Goal: Task Accomplishment & Management: Manage account settings

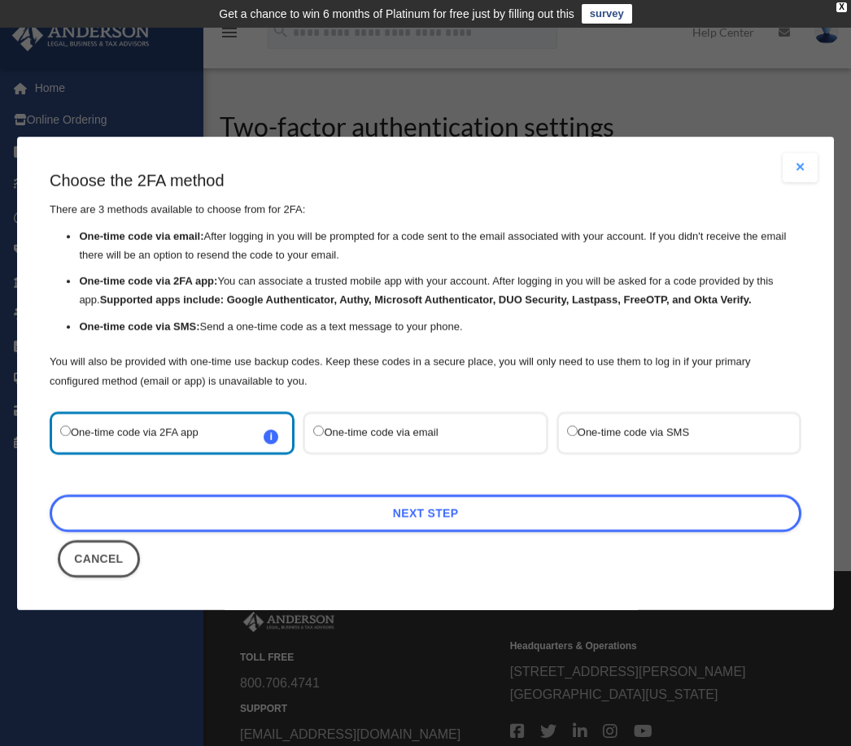
click at [585, 438] on label "One-time code via SMS" at bounding box center [670, 433] width 207 height 22
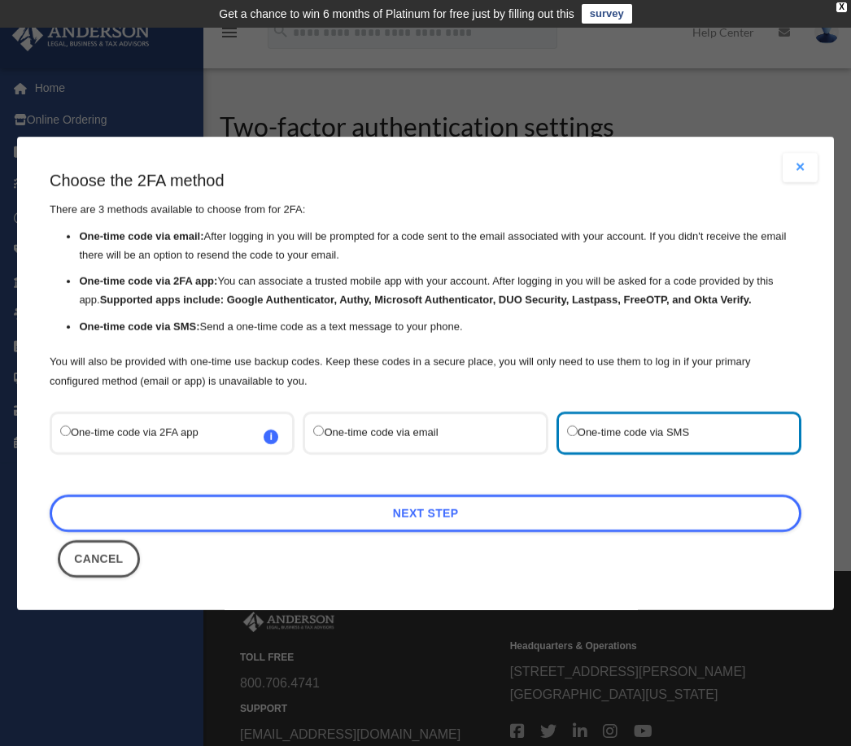
click at [306, 530] on div "Choose the 2FA method There are 3 methods available to choose from for 2FA: One…" at bounding box center [426, 373] width 752 height 408
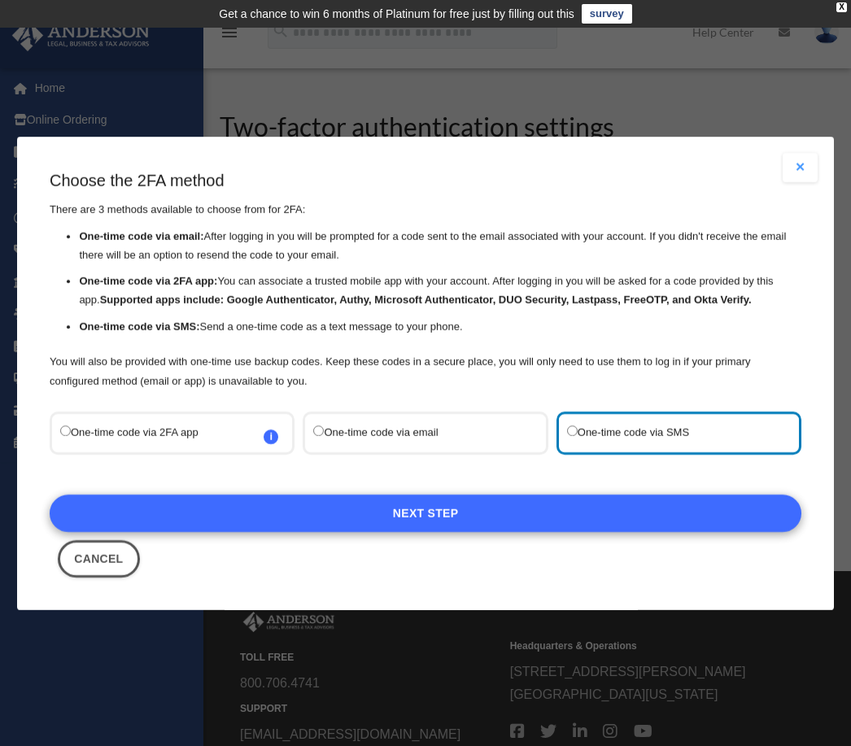
click at [373, 529] on link "Next Step" at bounding box center [426, 513] width 752 height 37
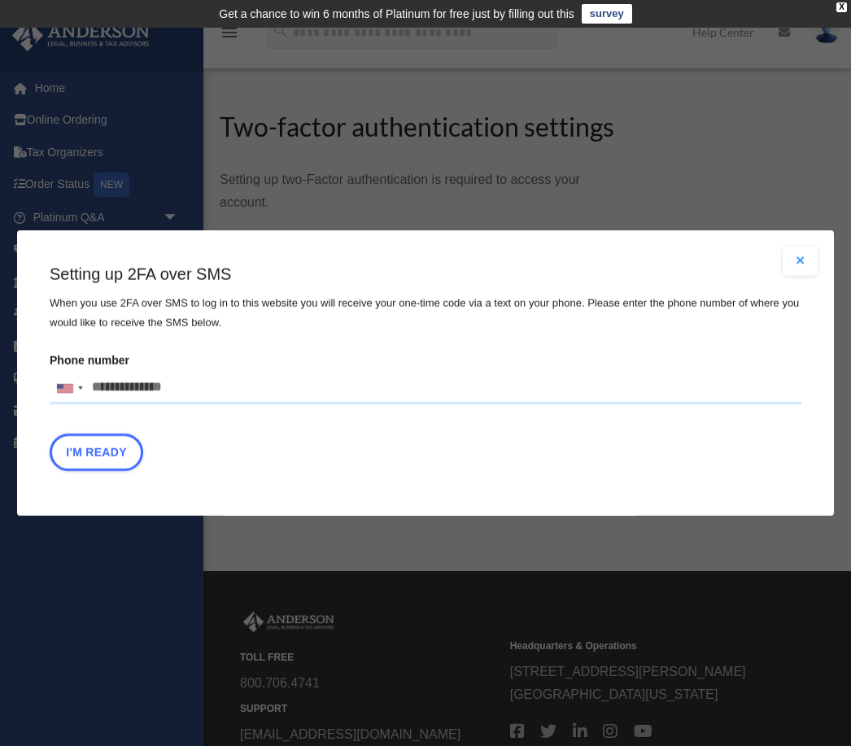
click at [203, 406] on fieldset "Phone number United States +1 United Kingdom +44 Afghanistan (‫افغانستان‬‎) +93…" at bounding box center [426, 381] width 752 height 64
click at [195, 391] on input "Phone number United States +1 United Kingdom +44 Afghanistan (‫افغانستان‬‎) +93…" at bounding box center [426, 388] width 752 height 33
type input "**********"
click at [107, 447] on button "I'm Ready" at bounding box center [97, 452] width 94 height 37
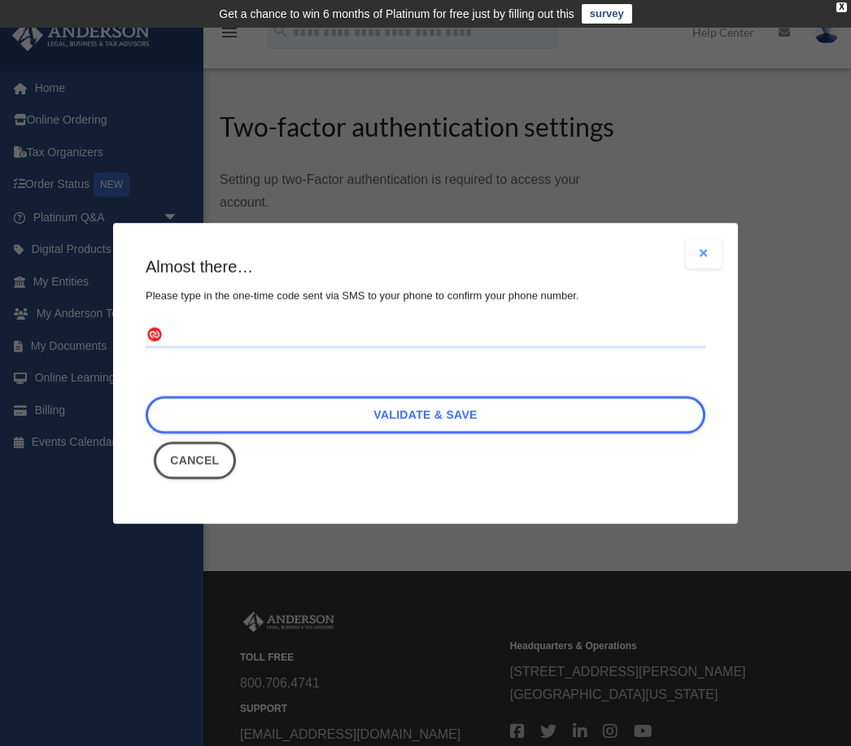
click at [102, 452] on div "Are you sure? Any unsaved changes will be lost! Yes No Choose the 2FA method Th…" at bounding box center [425, 373] width 851 height 746
click at [309, 330] on input "text" at bounding box center [426, 335] width 560 height 26
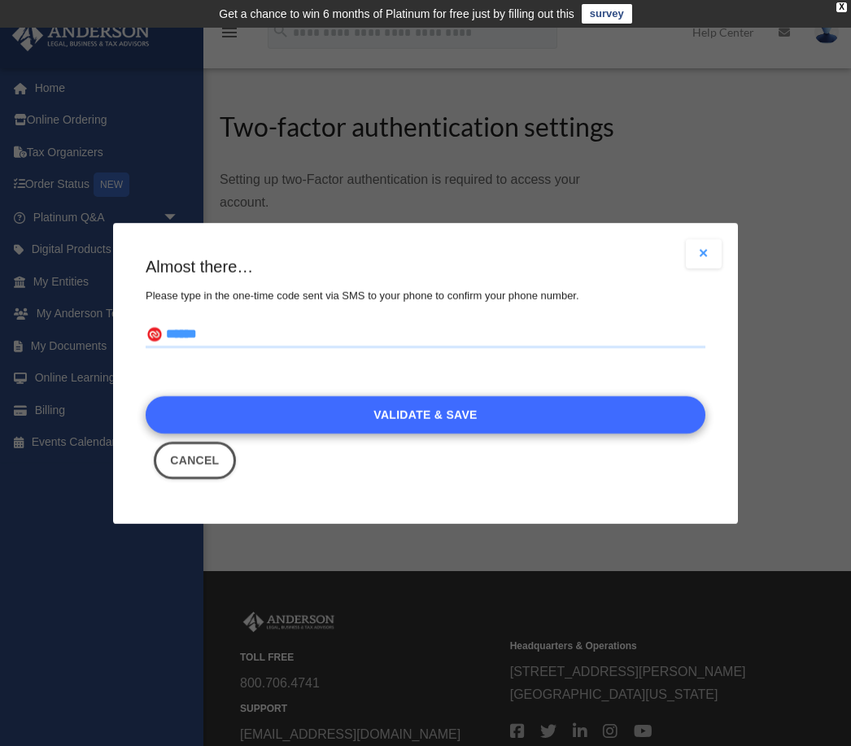
type input "******"
click at [358, 417] on link "Validate & Save" at bounding box center [426, 414] width 560 height 37
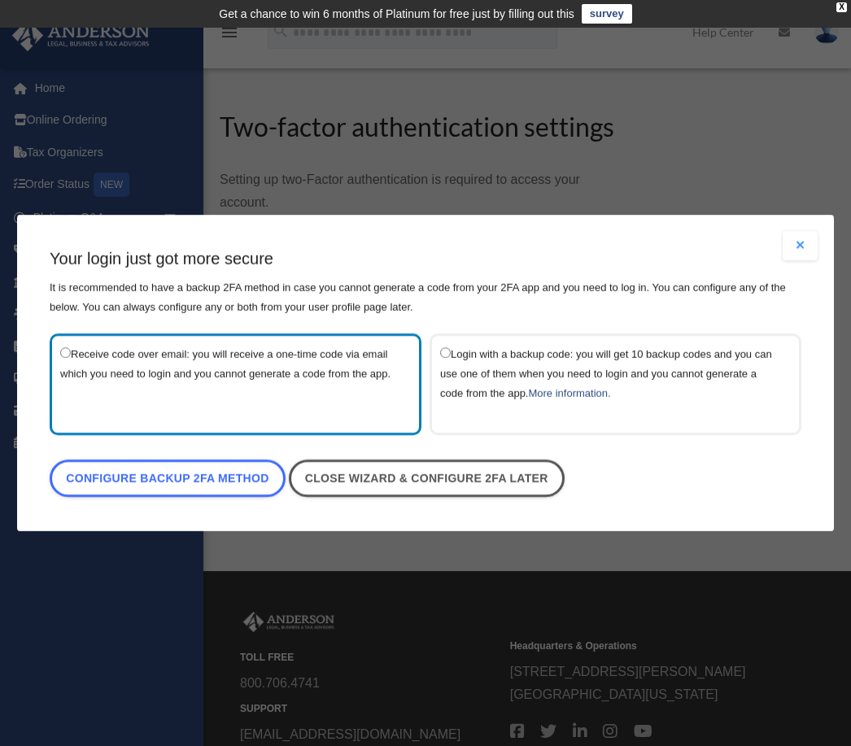
click at [464, 375] on label "Login with a backup code: you will get 10 backup codes and you can use one of t…" at bounding box center [607, 384] width 334 height 81
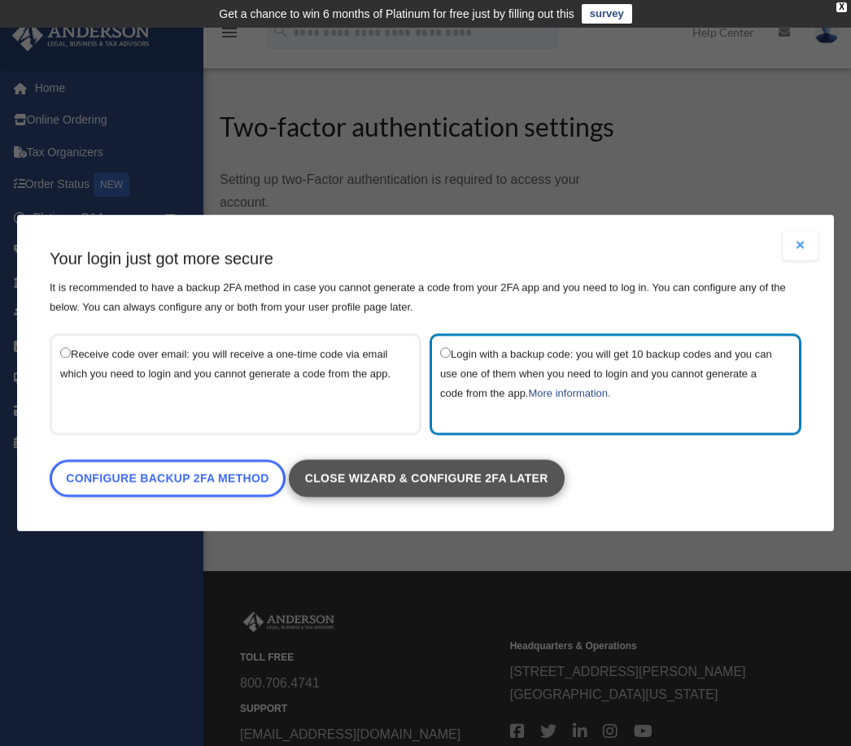
click at [343, 492] on link "Close wizard & configure 2FA later" at bounding box center [426, 478] width 276 height 37
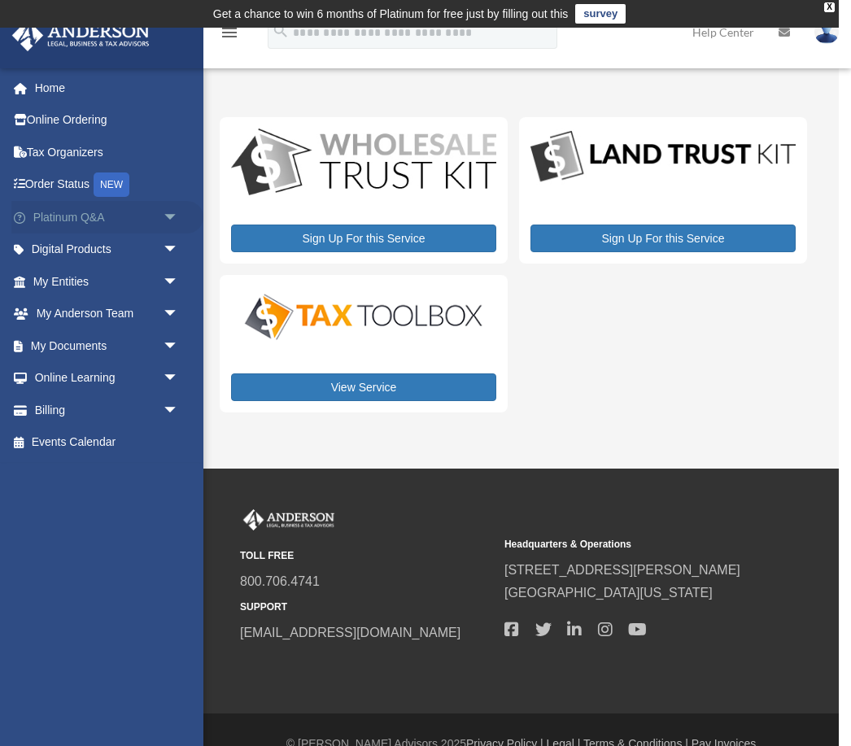
click at [145, 205] on link "Platinum Q&A arrow_drop_down" at bounding box center [107, 217] width 192 height 33
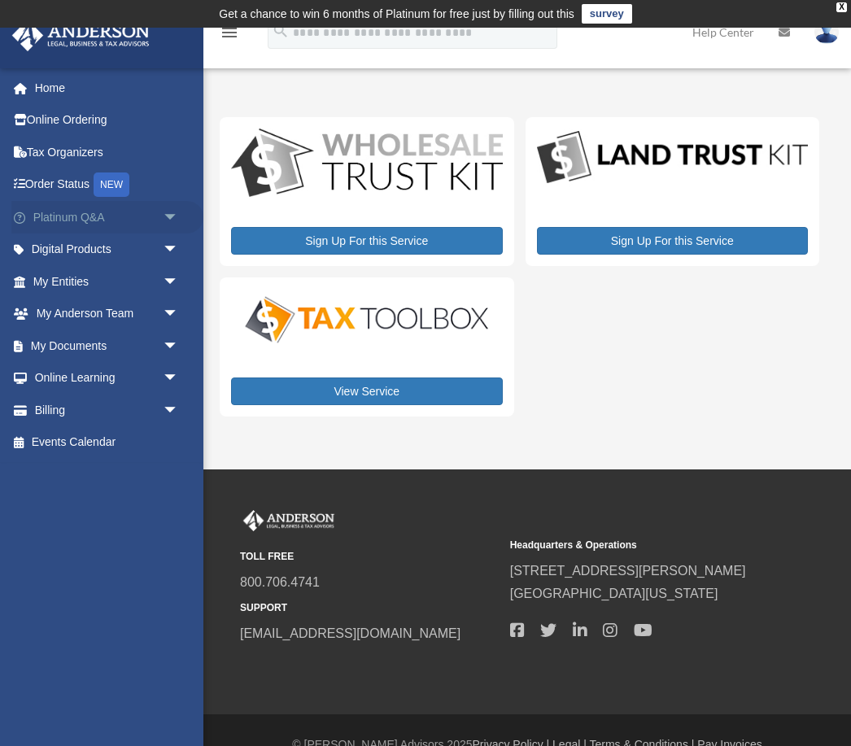
click at [186, 216] on span "arrow_drop_down" at bounding box center [179, 217] width 33 height 33
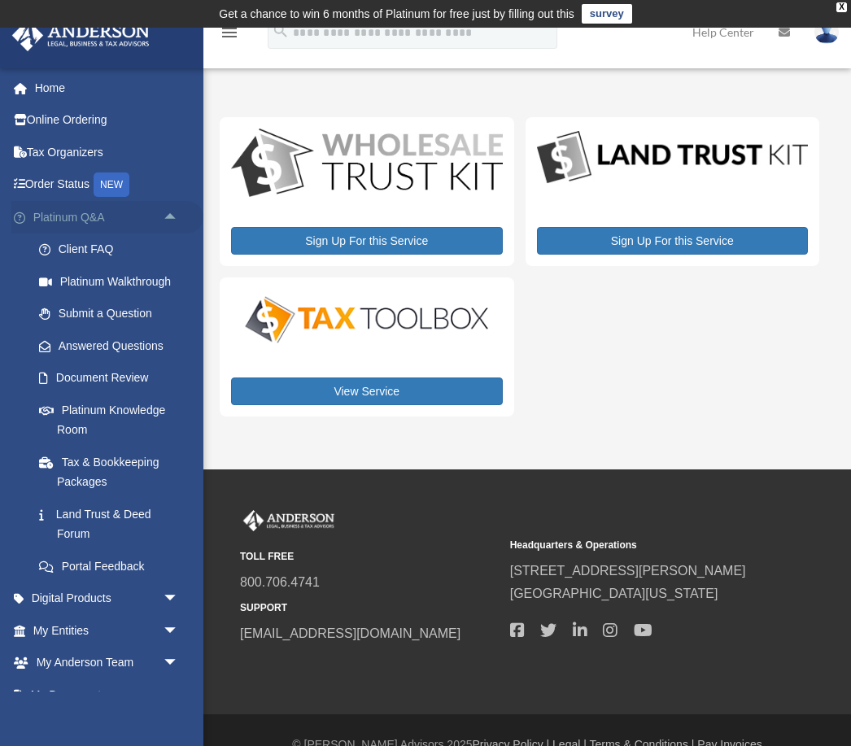
click at [183, 216] on span "arrow_drop_up" at bounding box center [179, 217] width 33 height 33
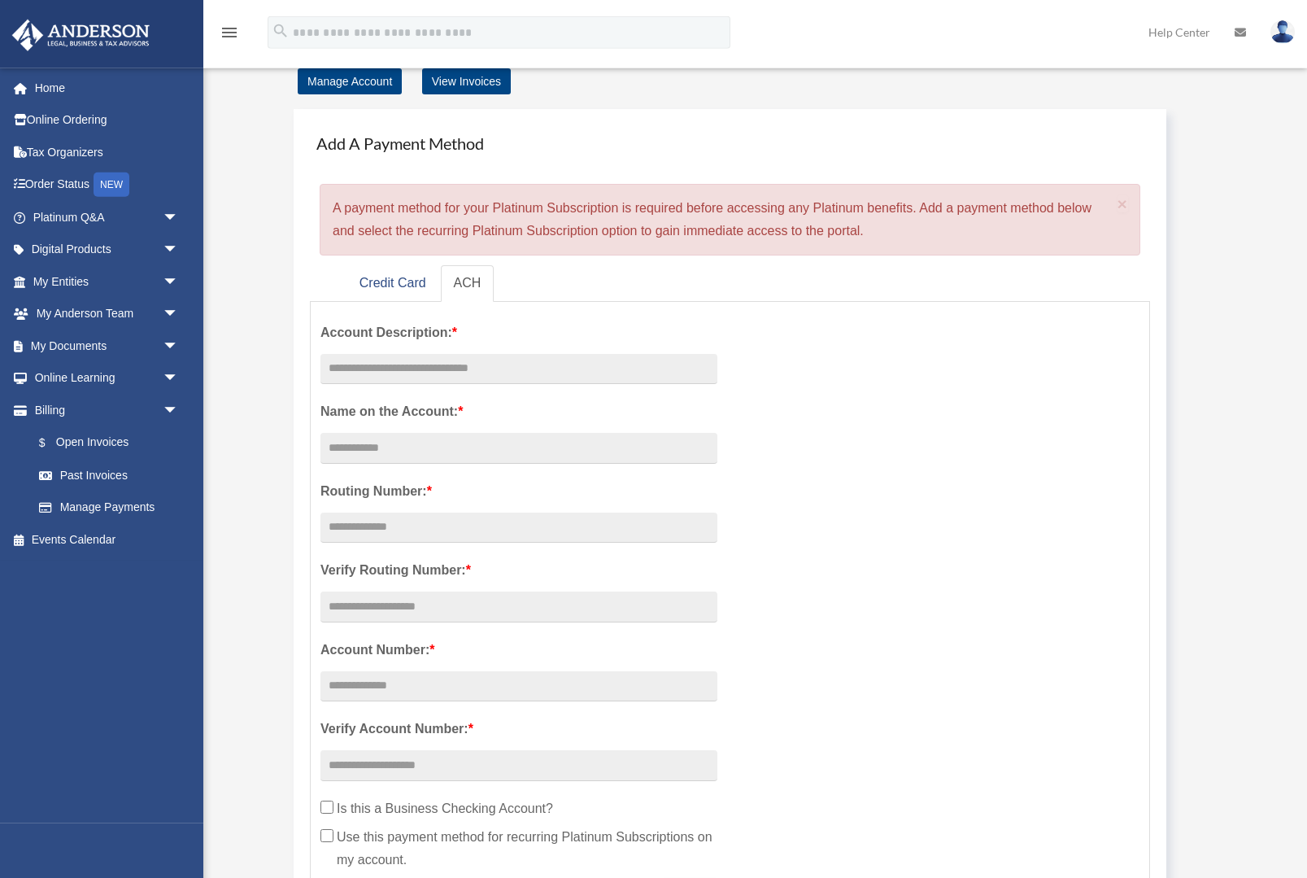
scroll to position [59, 0]
click at [411, 289] on link "Credit Card" at bounding box center [393, 282] width 93 height 37
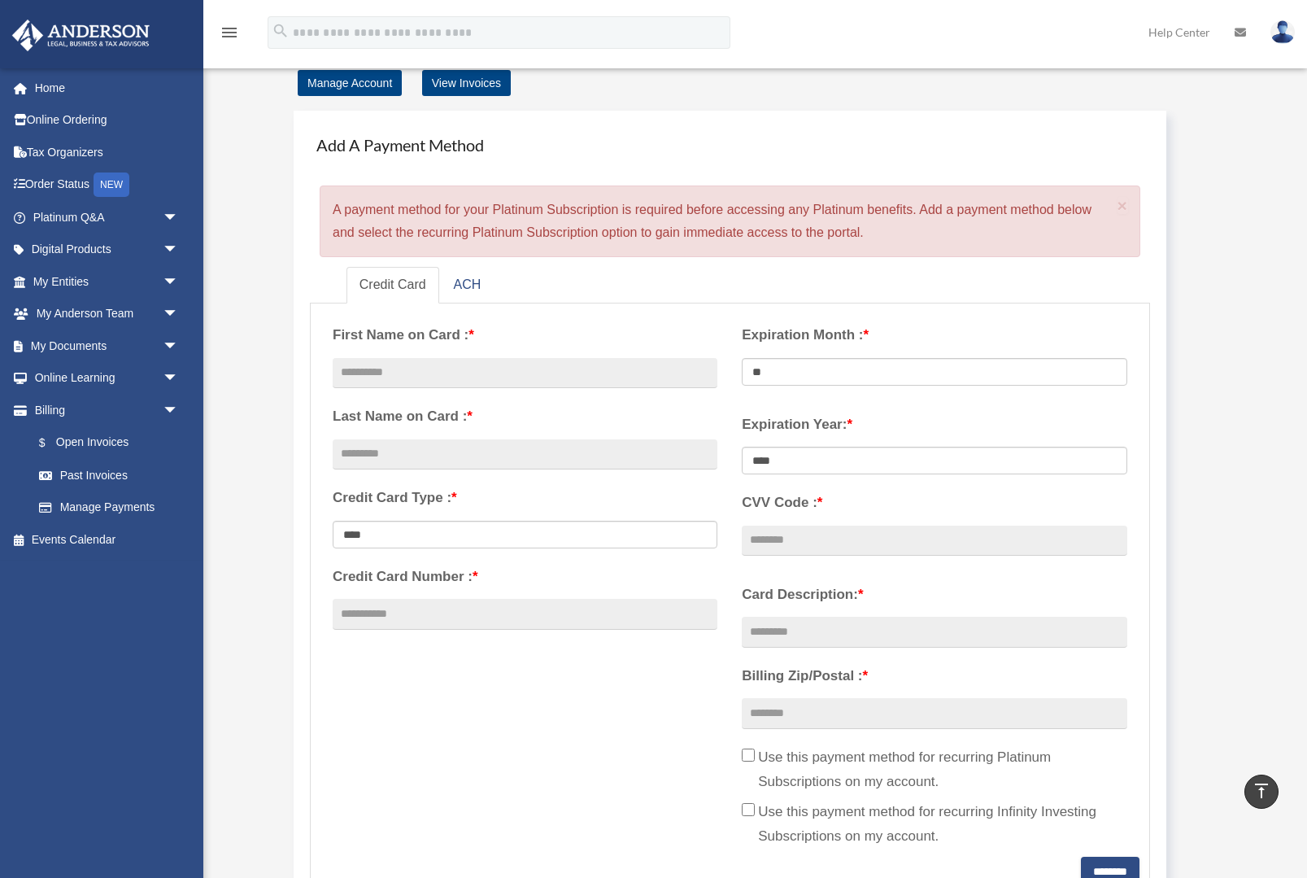
scroll to position [0, 0]
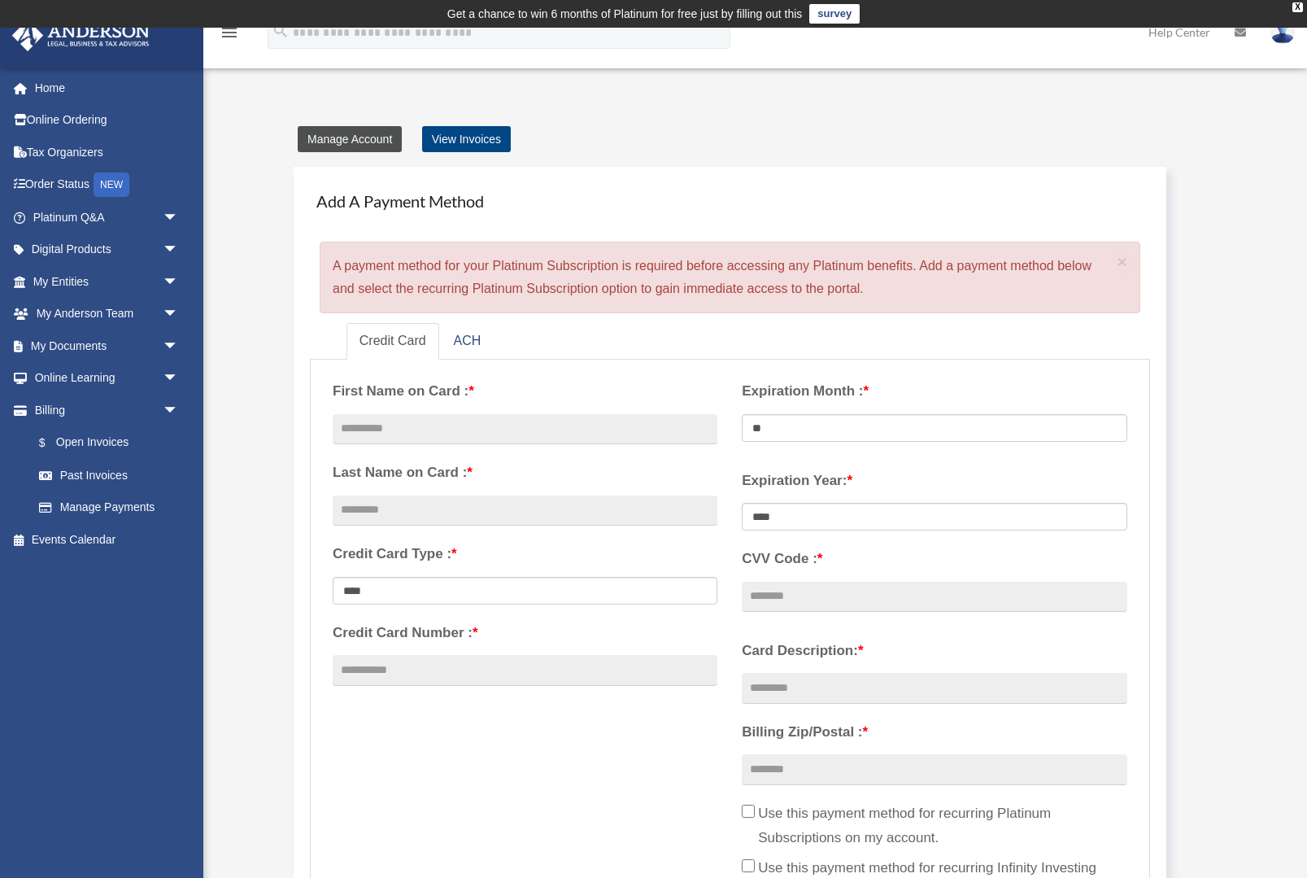
click at [375, 151] on link "Manage Account" at bounding box center [350, 139] width 104 height 26
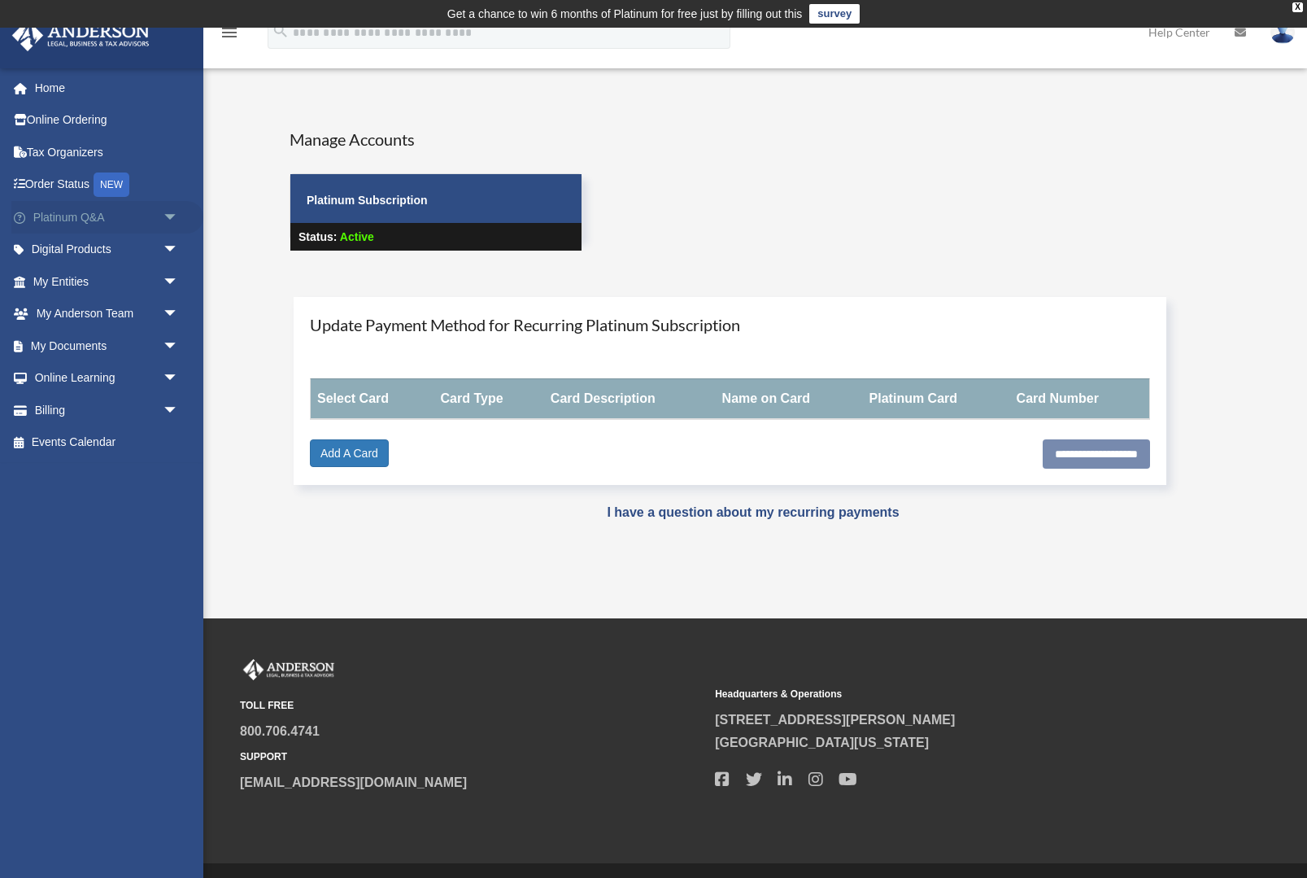
click at [149, 219] on link "Platinum Q&A arrow_drop_down" at bounding box center [107, 217] width 192 height 33
click at [150, 252] on link "Digital Products arrow_drop_down" at bounding box center [107, 249] width 192 height 33
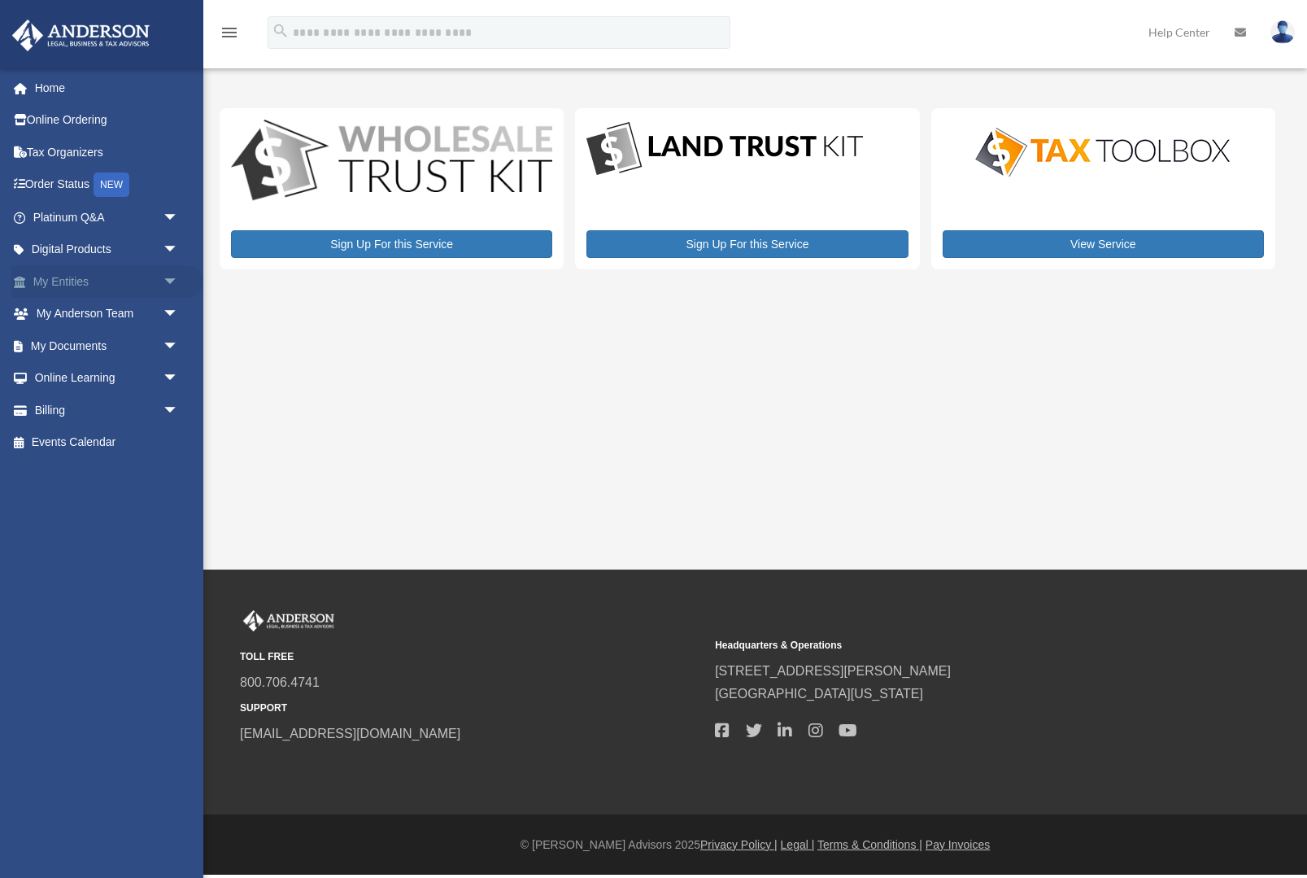
click at [150, 281] on link "My Entities arrow_drop_down" at bounding box center [107, 281] width 192 height 33
click at [98, 298] on link "My Anderson Team arrow_drop_down" at bounding box center [107, 314] width 192 height 33
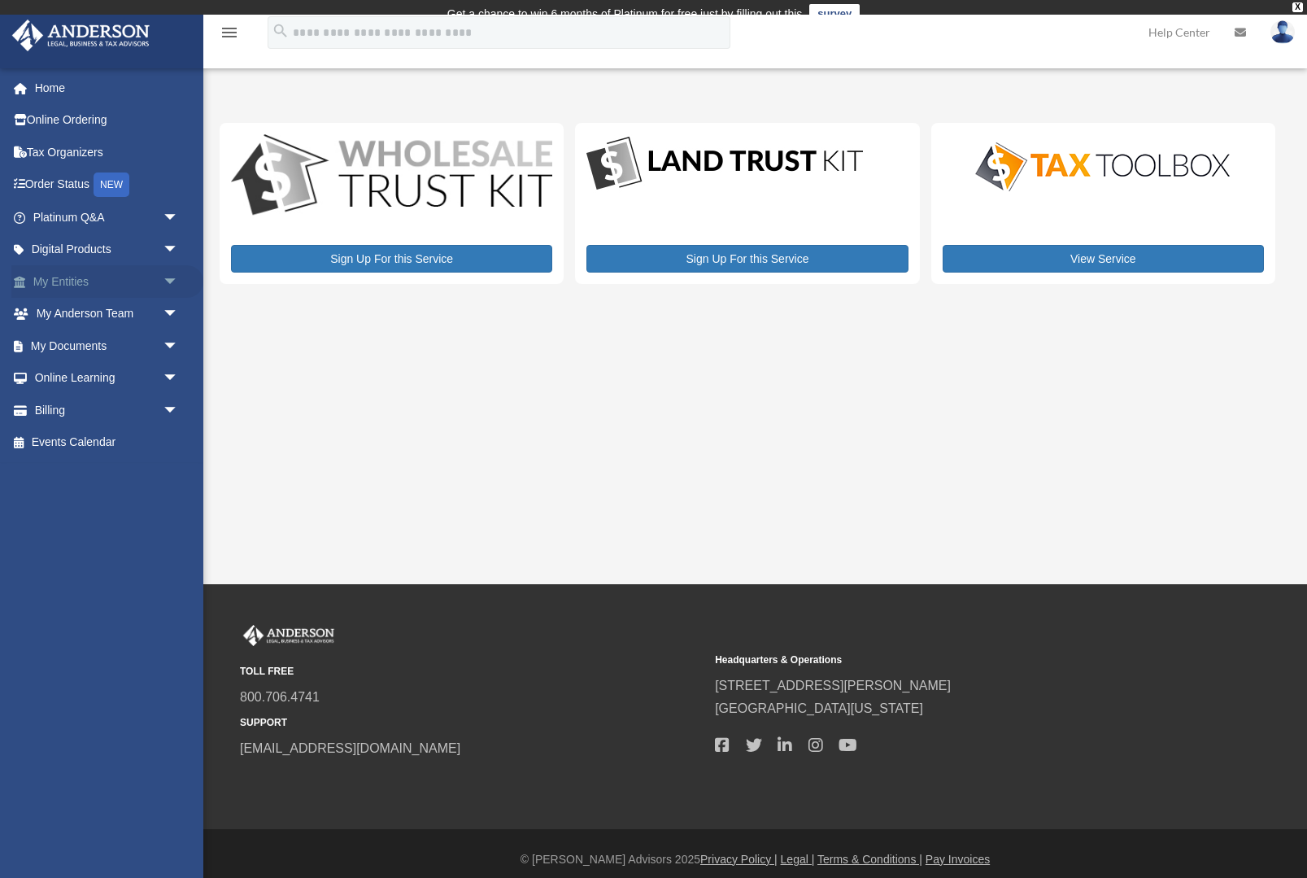
click at [96, 285] on link "My Entities arrow_drop_down" at bounding box center [107, 281] width 192 height 33
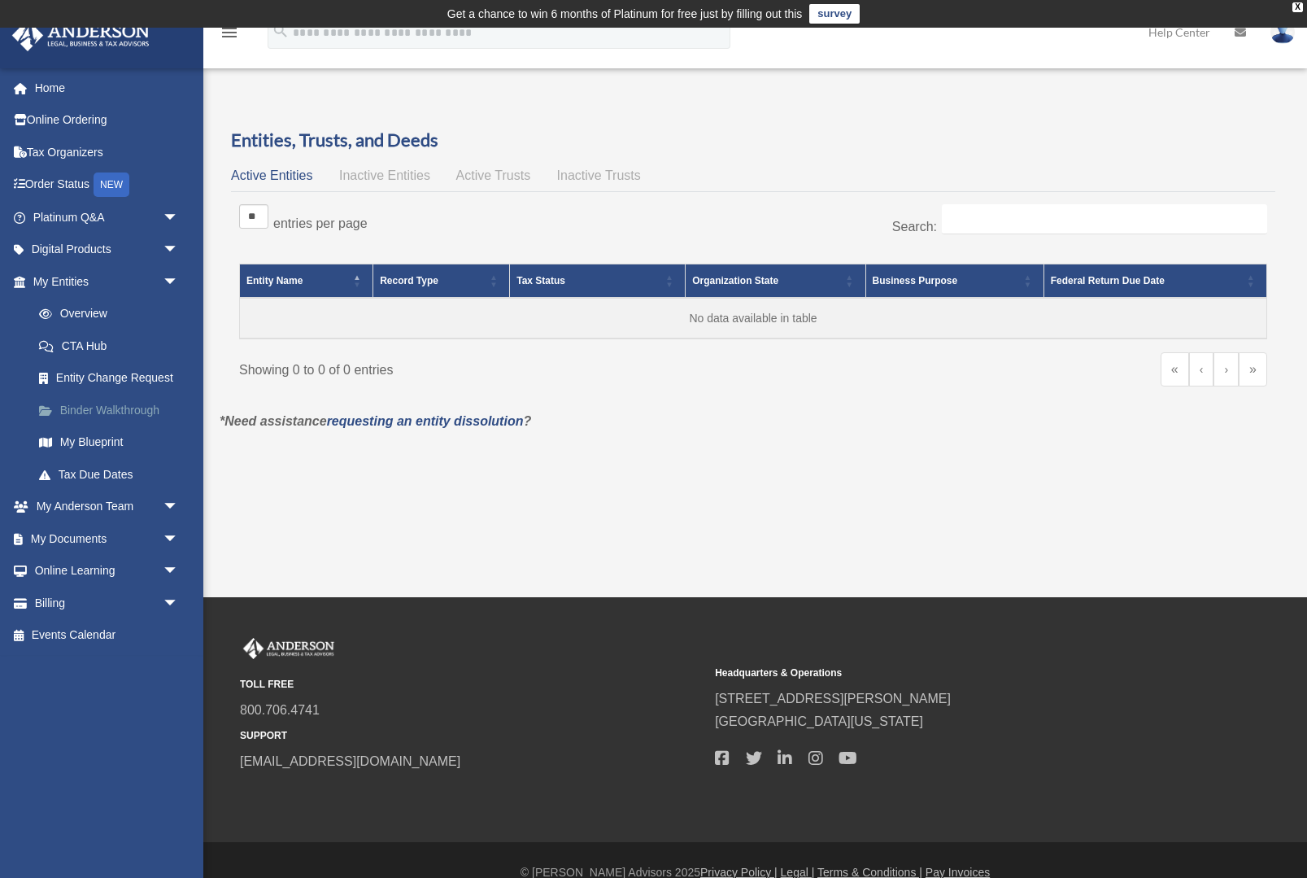
click at [162, 413] on link "Binder Walkthrough" at bounding box center [113, 410] width 181 height 33
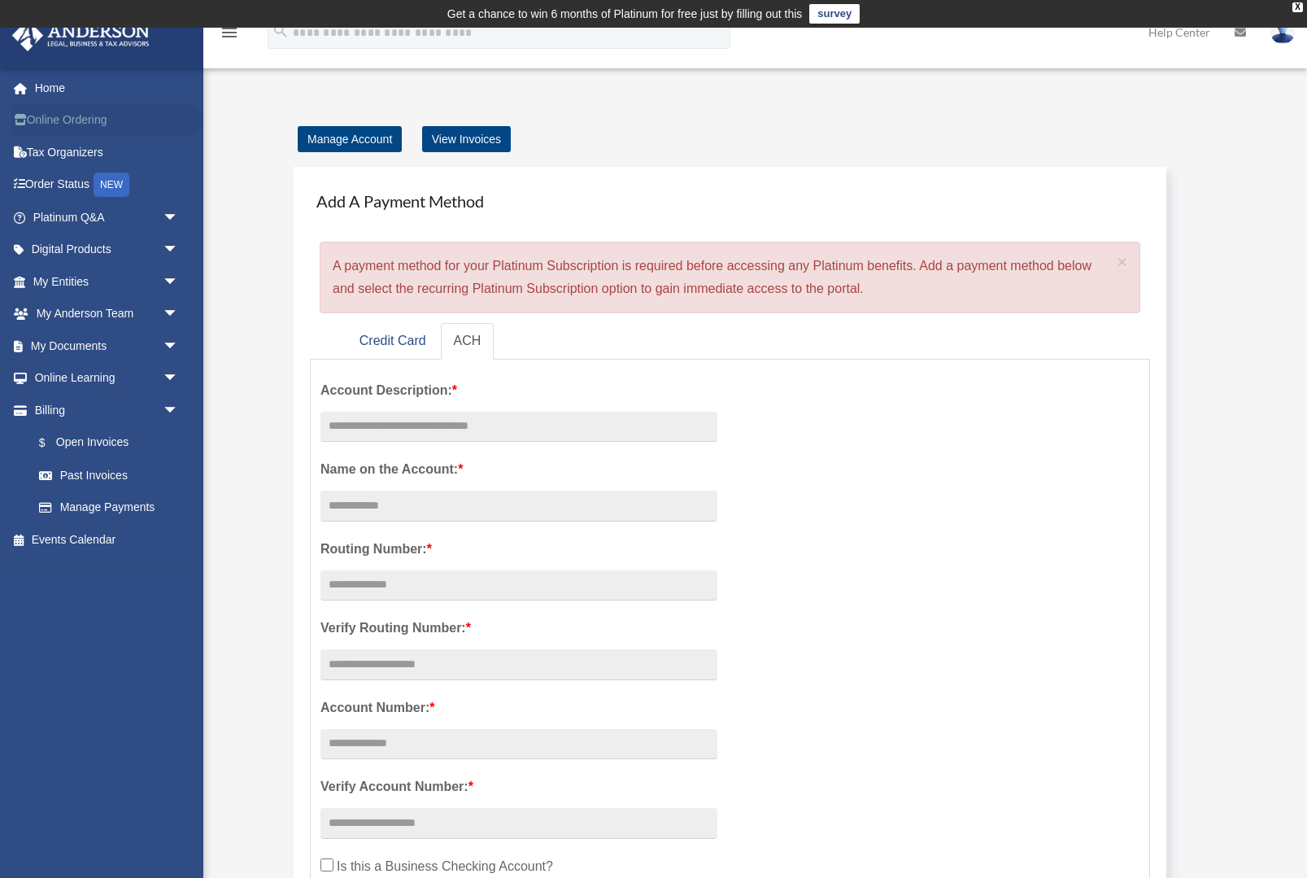
click at [139, 129] on link "Online Ordering" at bounding box center [107, 120] width 192 height 33
